Goal: Information Seeking & Learning: Learn about a topic

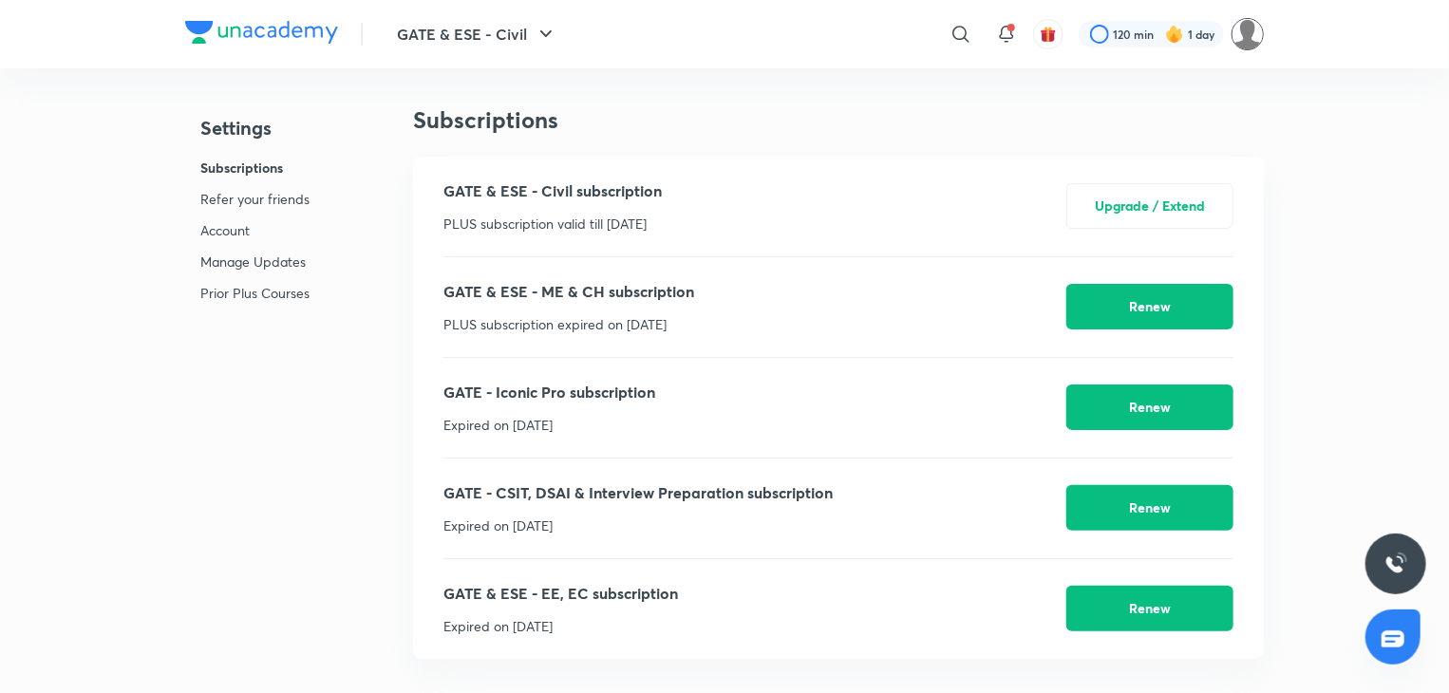
click at [1242, 31] on img at bounding box center [1247, 34] width 32 height 32
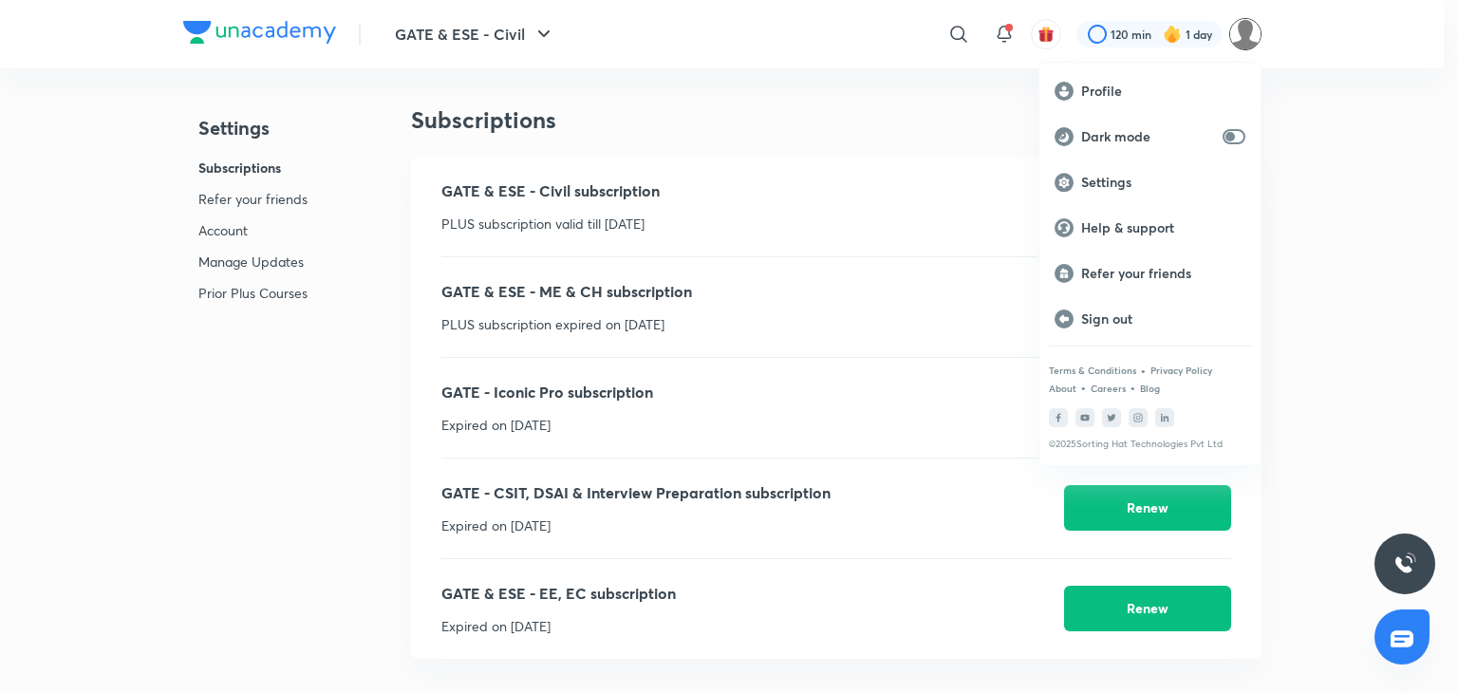
click at [353, 394] on div at bounding box center [729, 346] width 1458 height 693
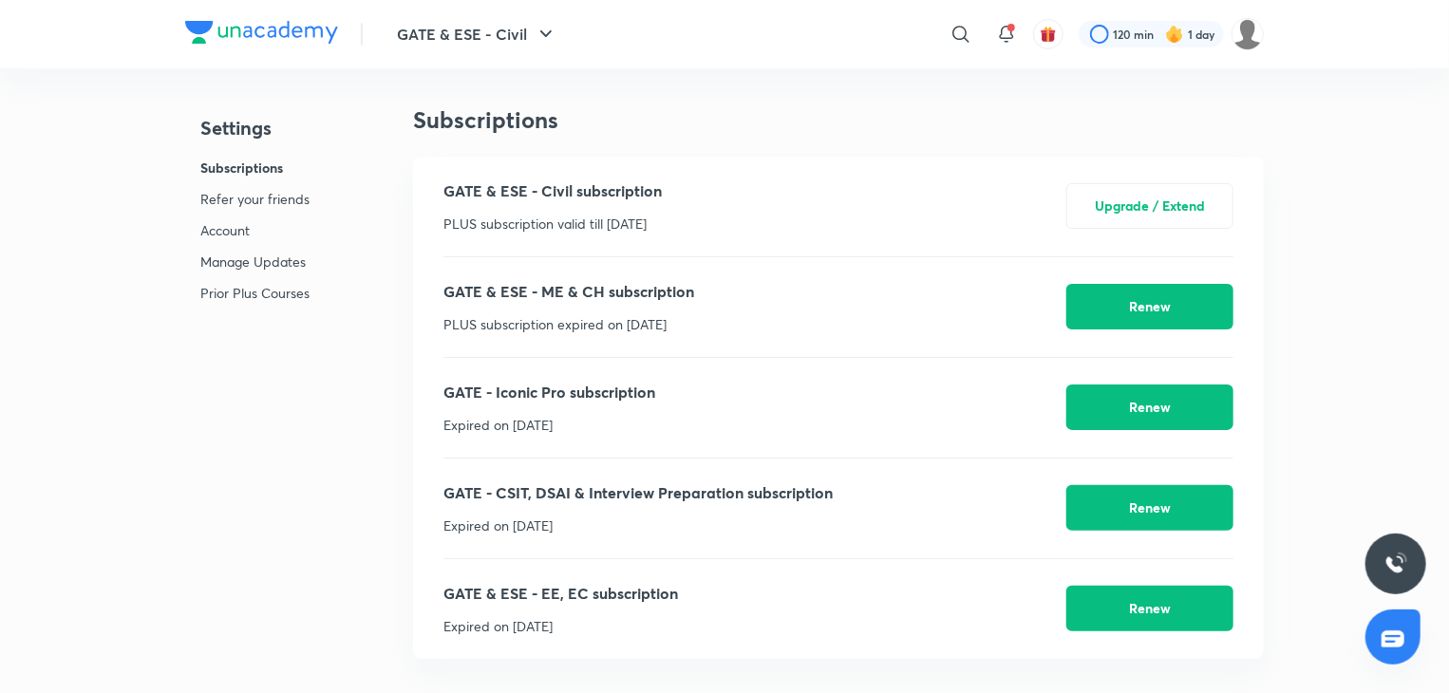
click at [248, 164] on p "Subscriptions" at bounding box center [254, 168] width 109 height 20
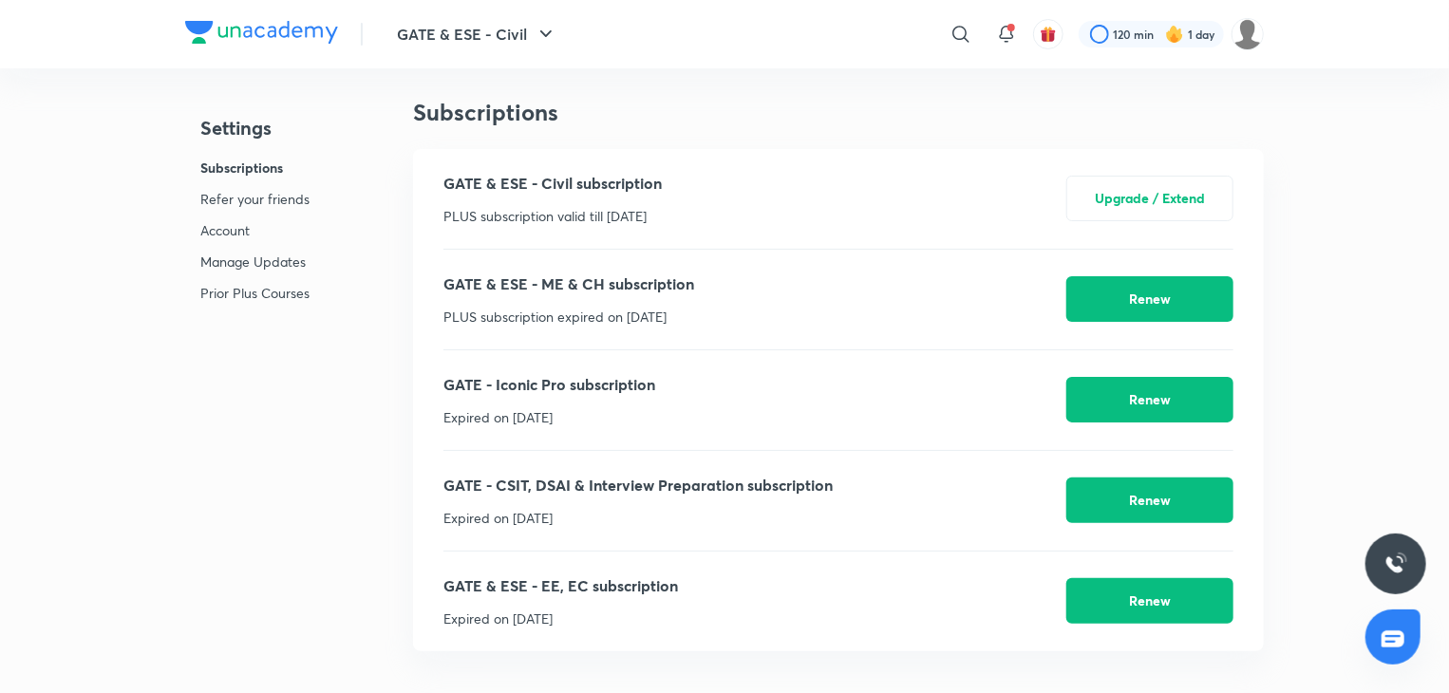
click at [250, 226] on p "Account" at bounding box center [254, 230] width 109 height 20
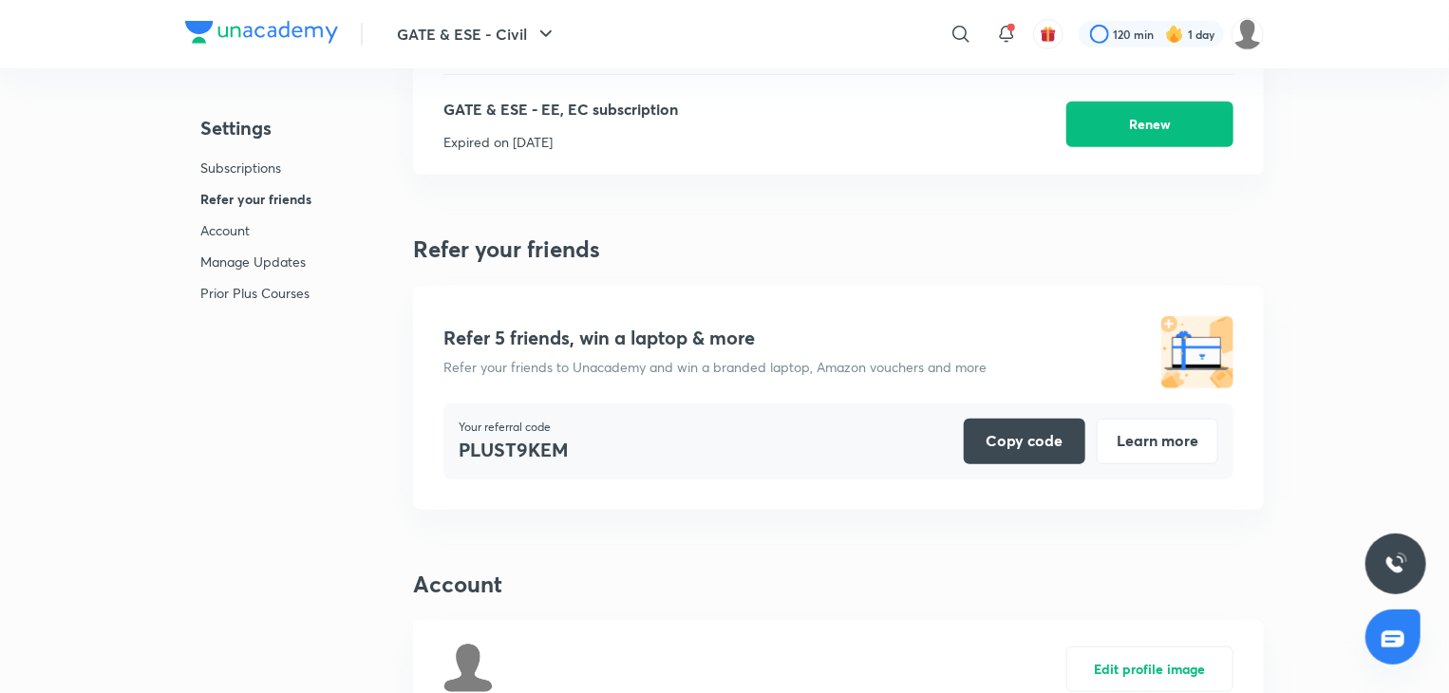
scroll to position [481, 0]
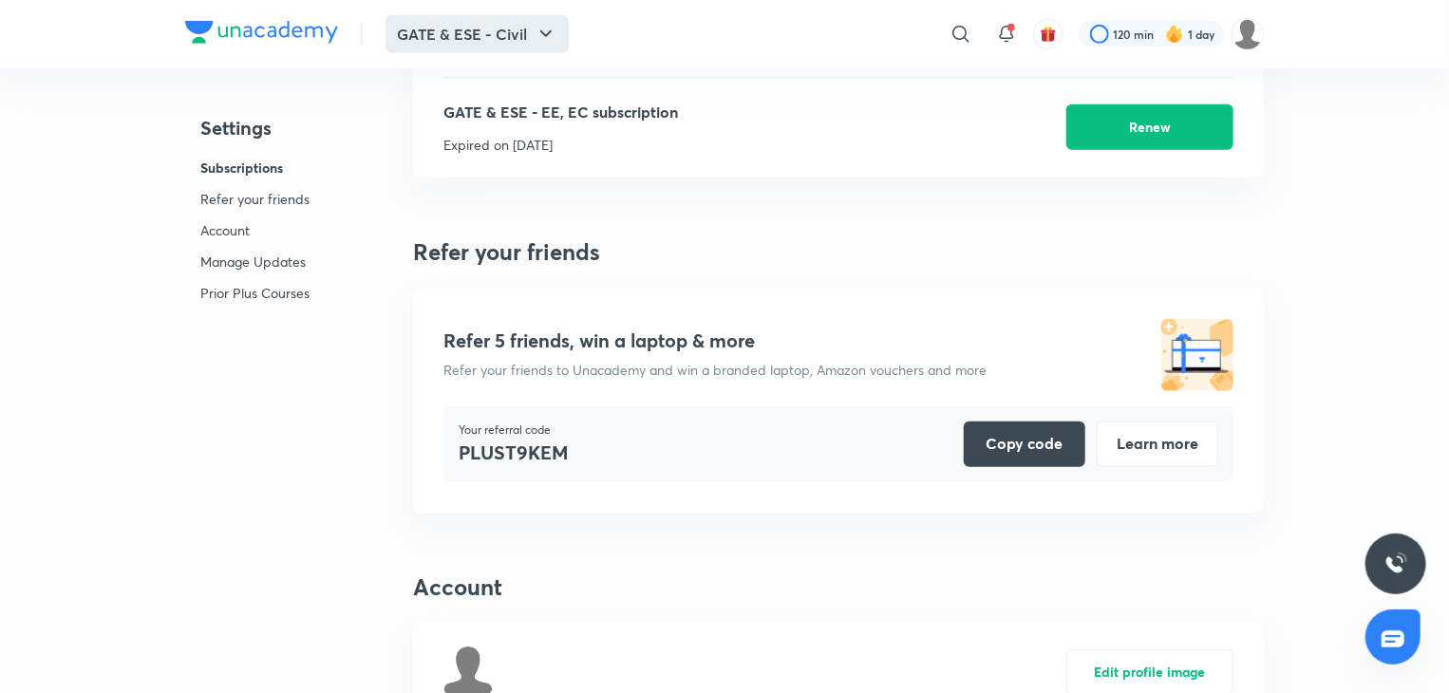
click at [495, 31] on button "GATE & ESE - Civil" at bounding box center [476, 34] width 183 height 38
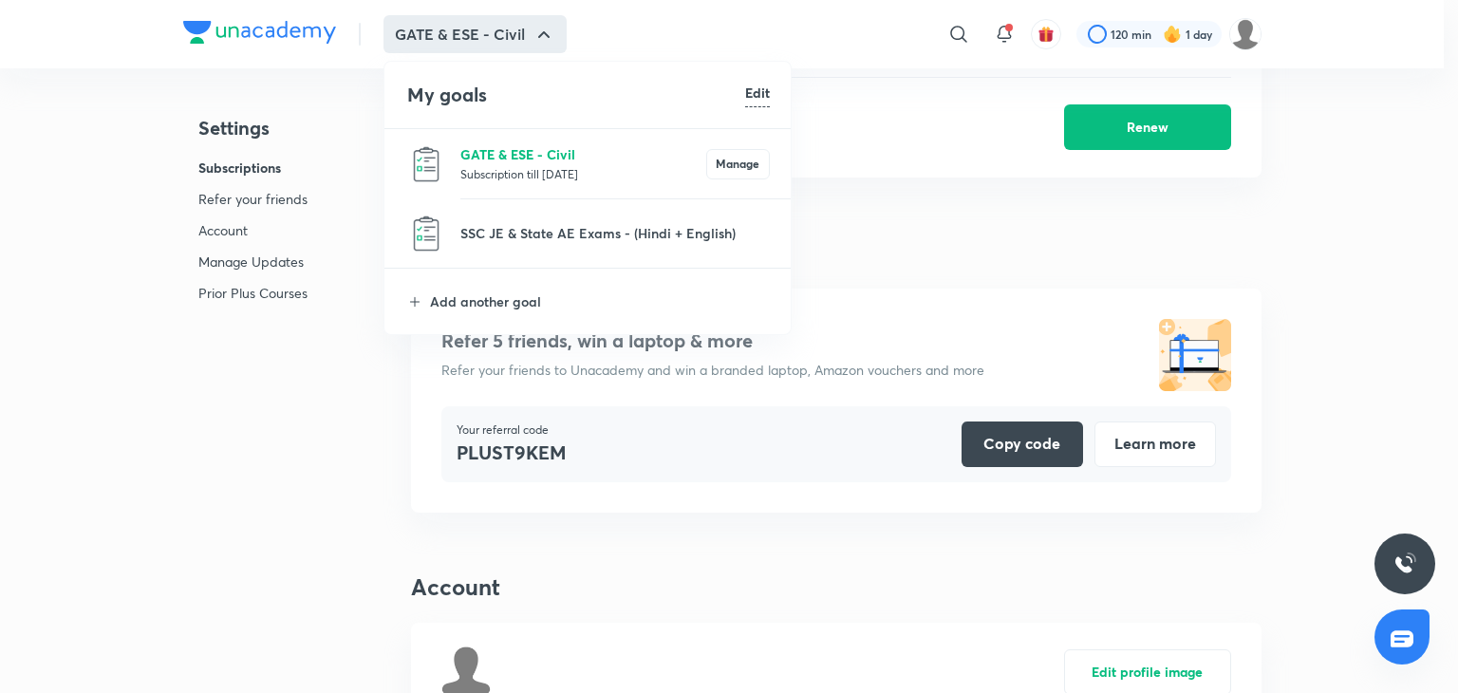
click at [497, 152] on p "GATE & ESE - Civil" at bounding box center [583, 154] width 246 height 20
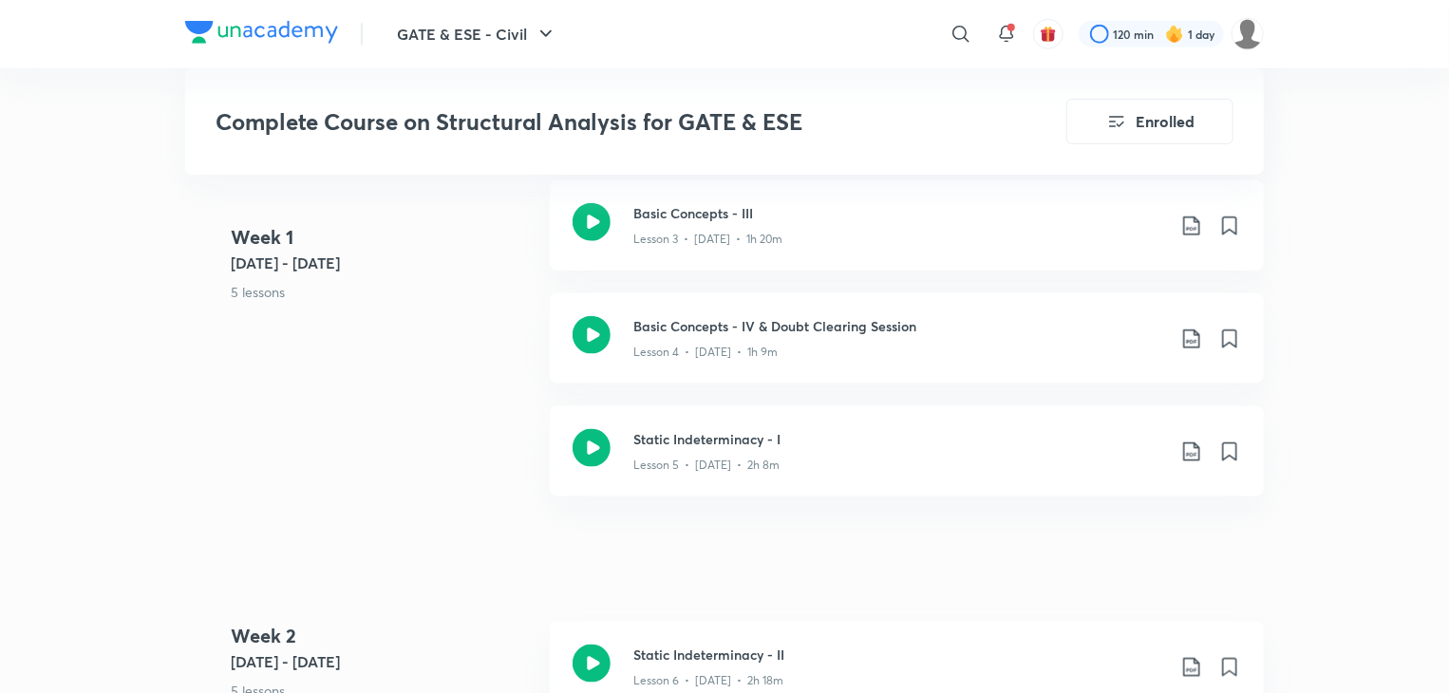
scroll to position [1044, 0]
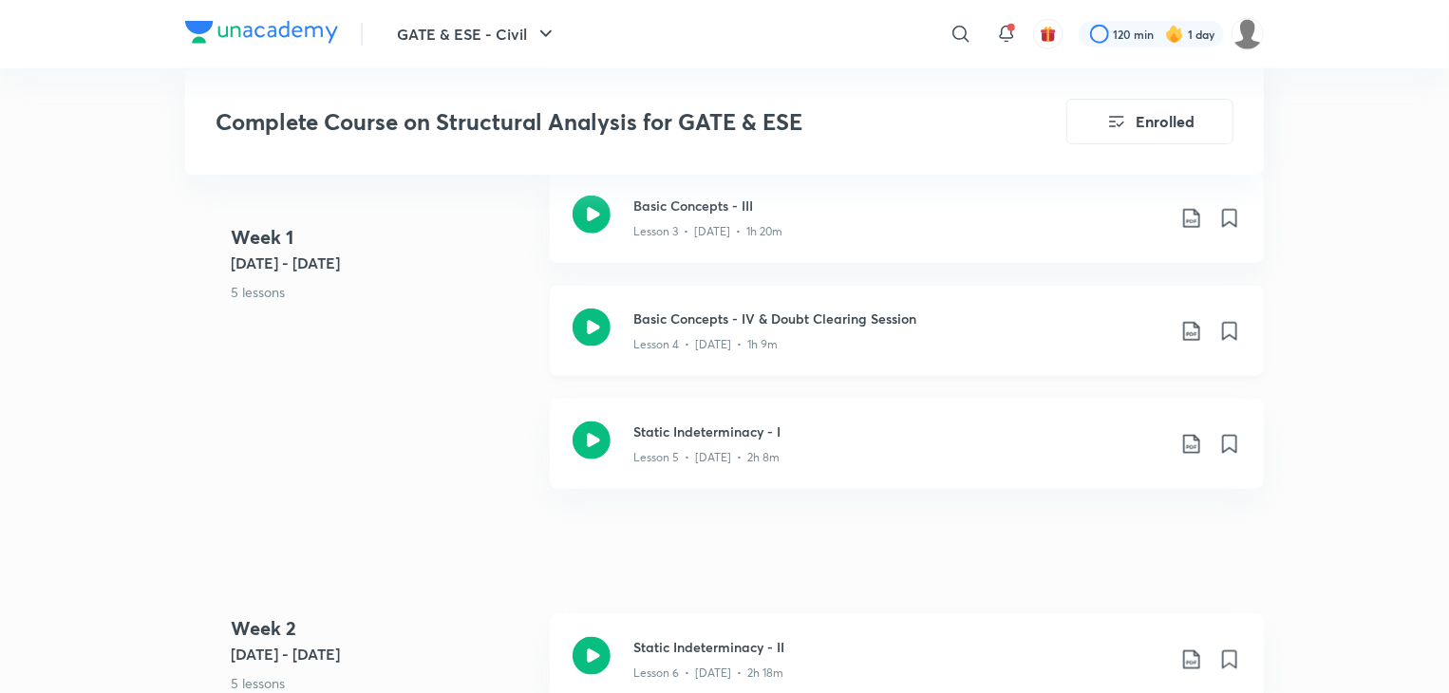
click at [591, 323] on icon at bounding box center [591, 328] width 38 height 38
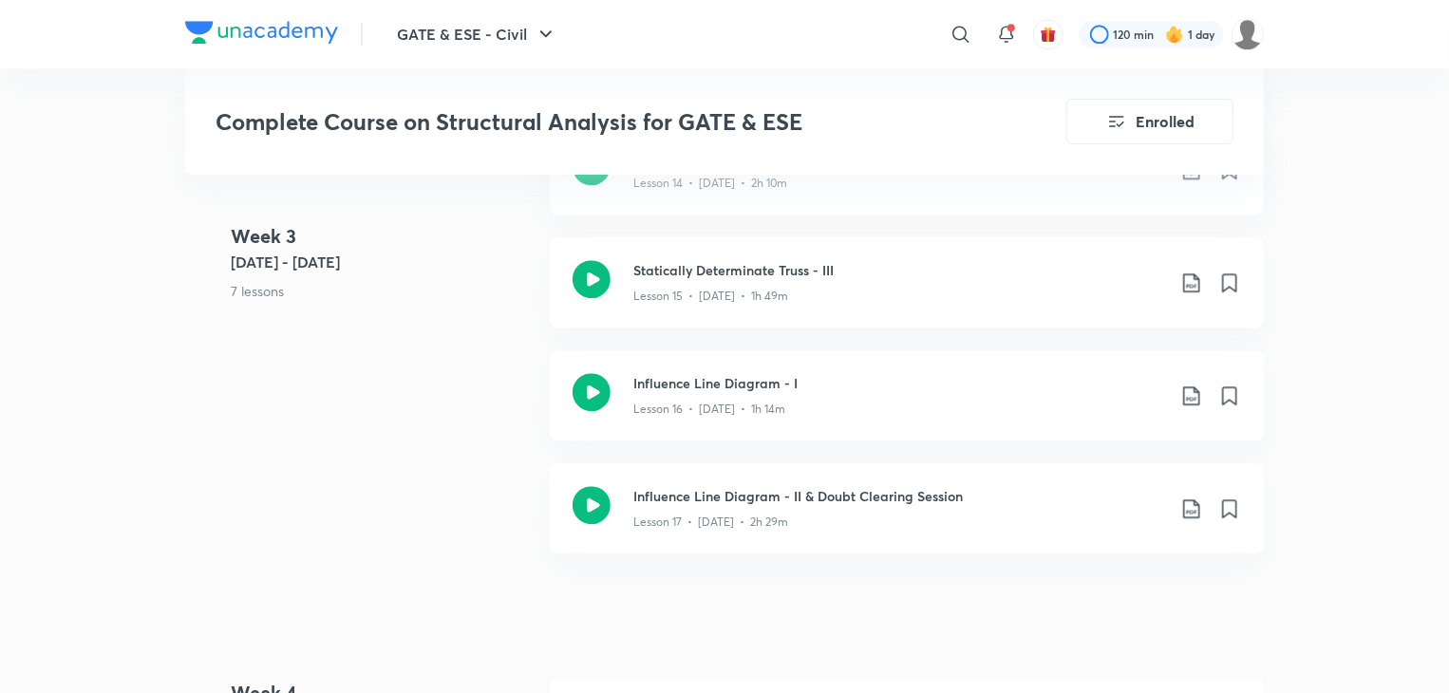
scroll to position [2563, 0]
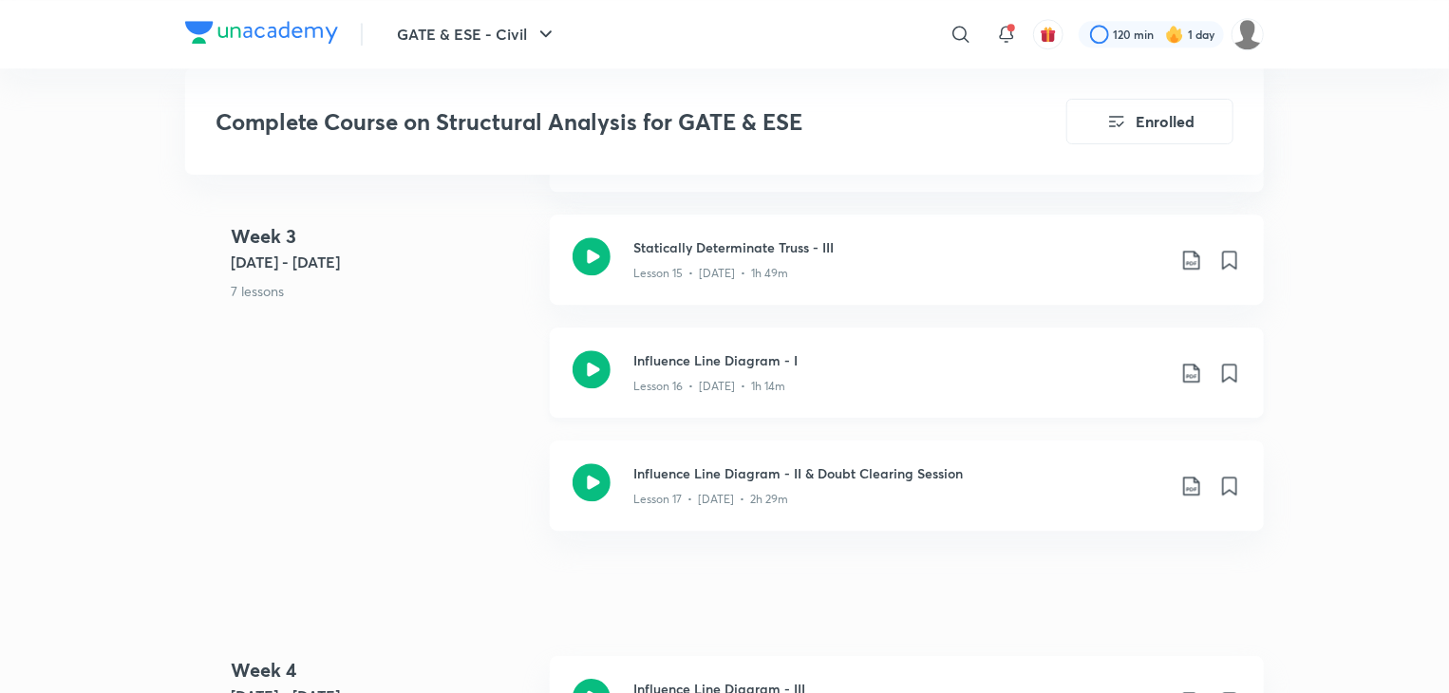
click at [1184, 374] on icon at bounding box center [1191, 373] width 16 height 19
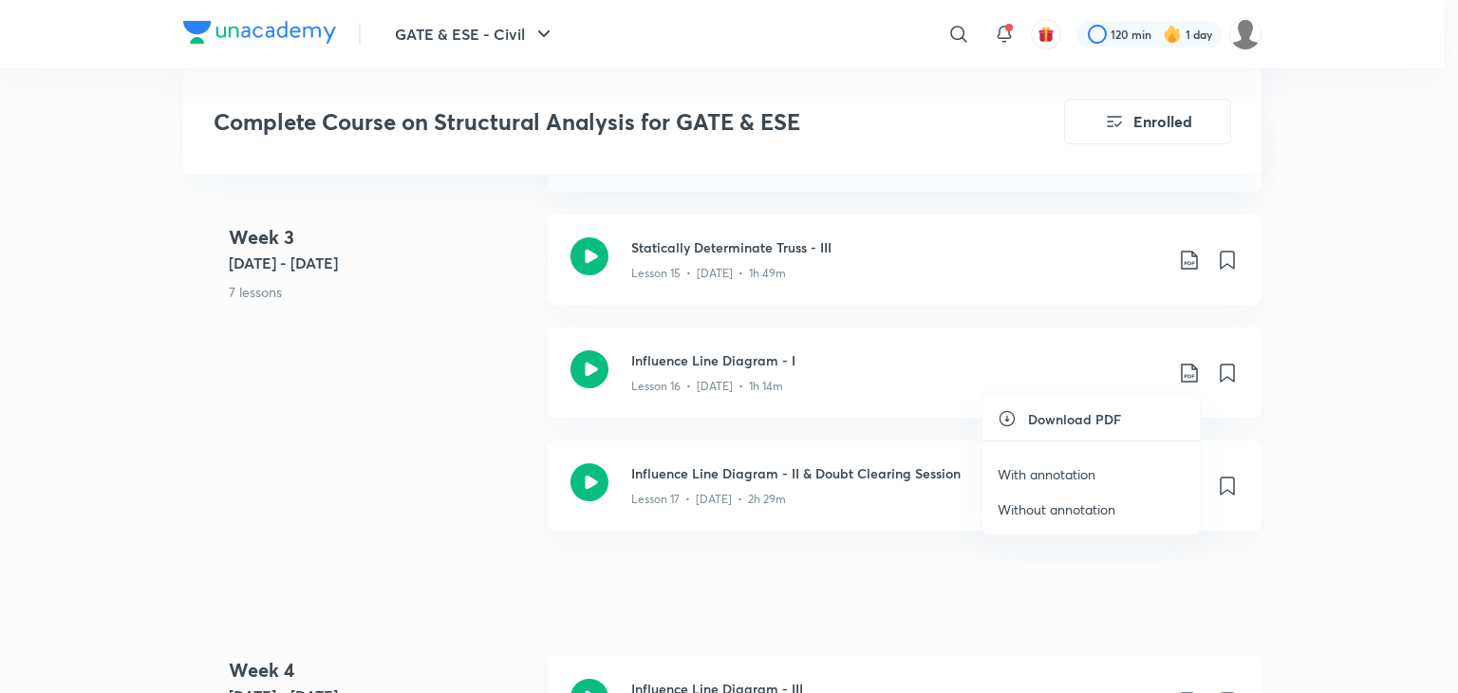
click at [1069, 476] on p "With annotation" at bounding box center [1047, 474] width 98 height 20
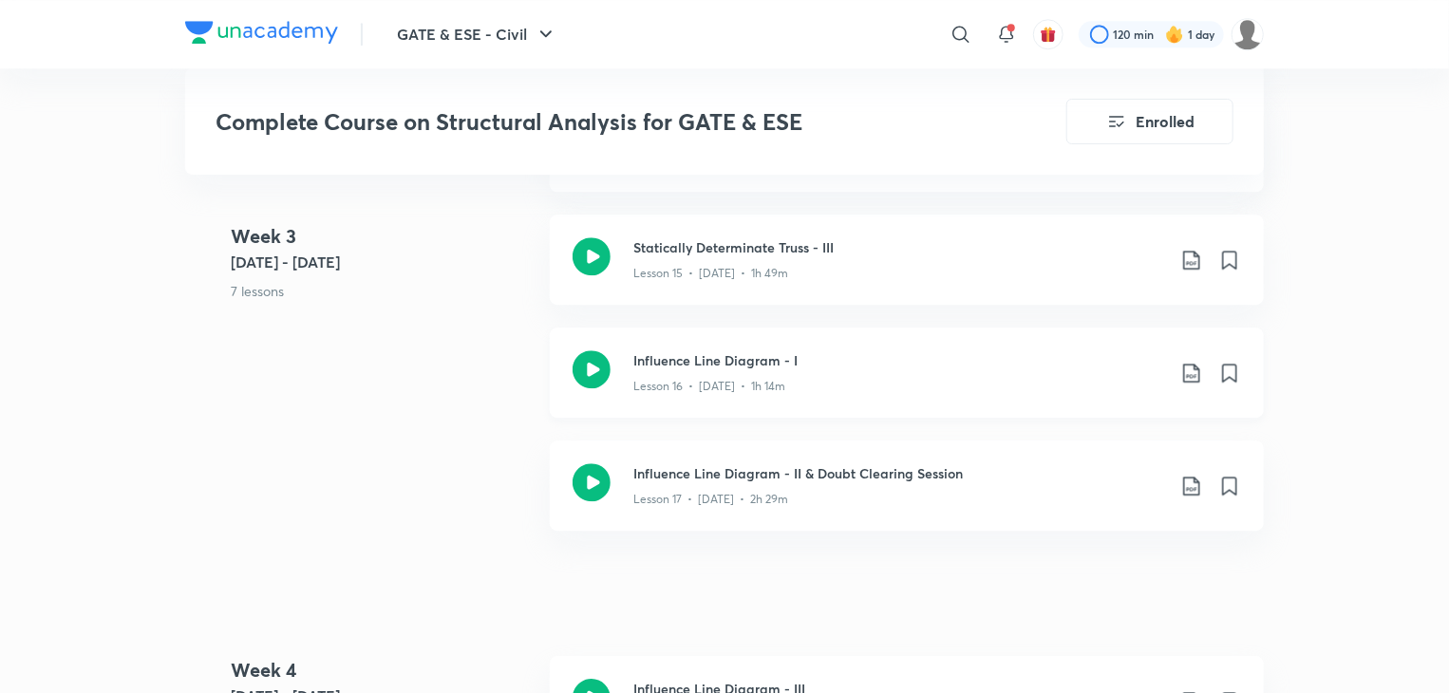
click at [605, 375] on icon at bounding box center [591, 369] width 38 height 38
